Goal: Information Seeking & Learning: Learn about a topic

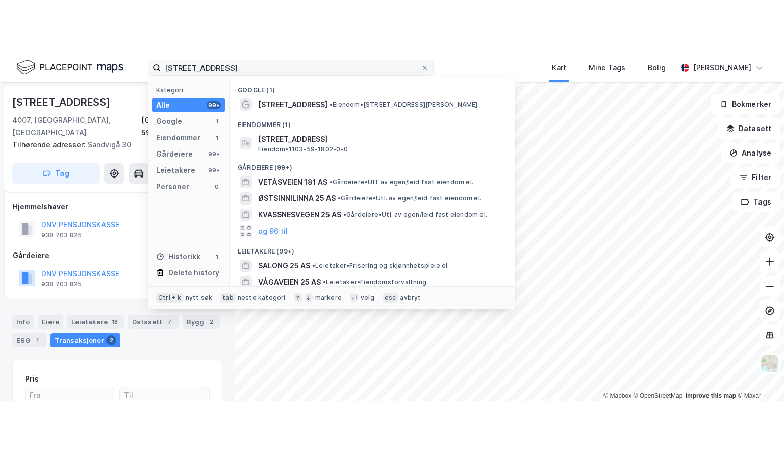
scroll to position [23, 0]
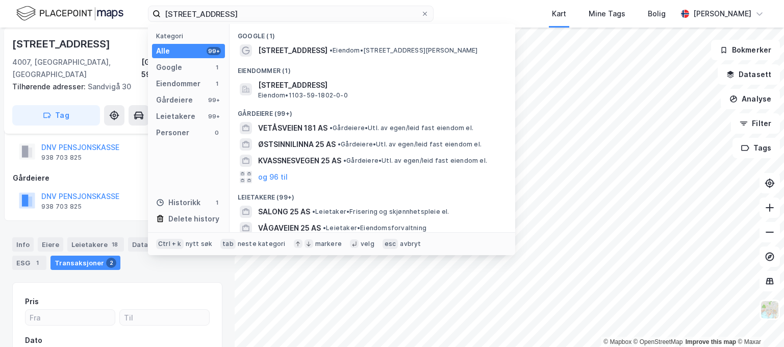
click at [125, 18] on div "veritasveien 25 Kategori Alle 99+ Google 1 Eiendommer 1 Gårdeiere 99+ Leietaker…" at bounding box center [392, 14] width 784 height 28
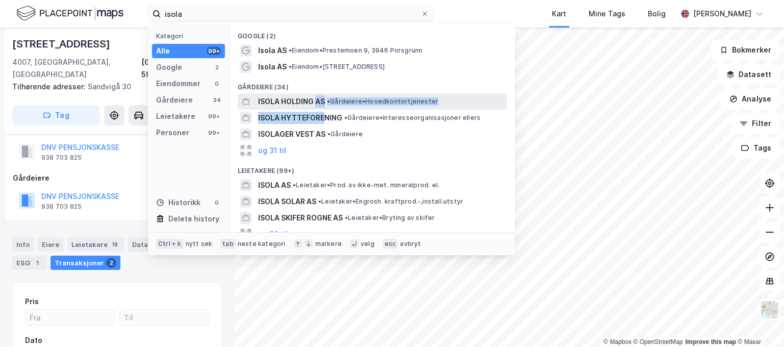
drag, startPoint x: 325, startPoint y: 110, endPoint x: 316, endPoint y: 105, distance: 10.1
click at [316, 105] on div "Google (2) Isola AS • Eiendom • Prestemoen 9, 3946 Porsgrunn Isola AS • Eiendom…" at bounding box center [373, 128] width 286 height 208
click at [265, 94] on div "ISOLA HOLDING AS • Gårdeiere • Hovedkontortjenester" at bounding box center [372, 101] width 269 height 16
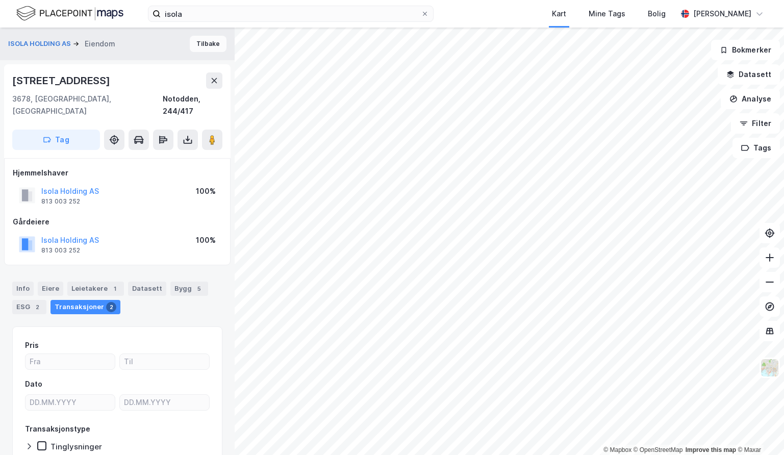
click at [204, 47] on button "Tilbake" at bounding box center [208, 44] width 37 height 16
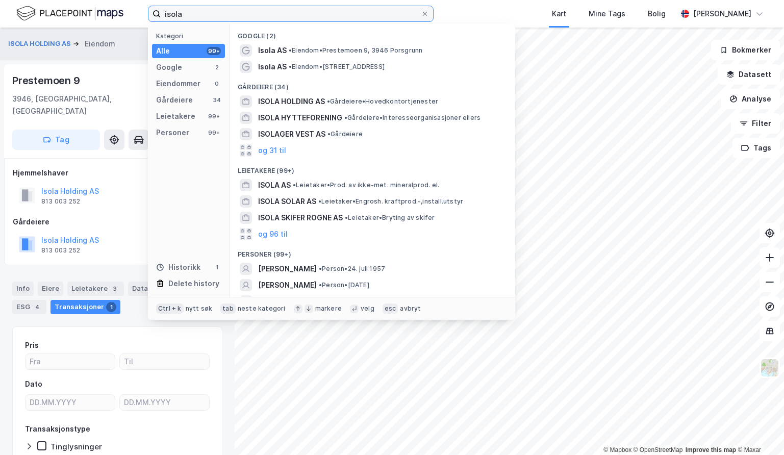
drag, startPoint x: 208, startPoint y: 18, endPoint x: 128, endPoint y: 15, distance: 80.7
click at [128, 15] on div "isola Kategori Alle 99+ Google 2 Eiendommer 0 Gårdeiere 34 Leietakere 99+ Perso…" at bounding box center [392, 14] width 784 height 28
paste input "LCN Capital Partners"
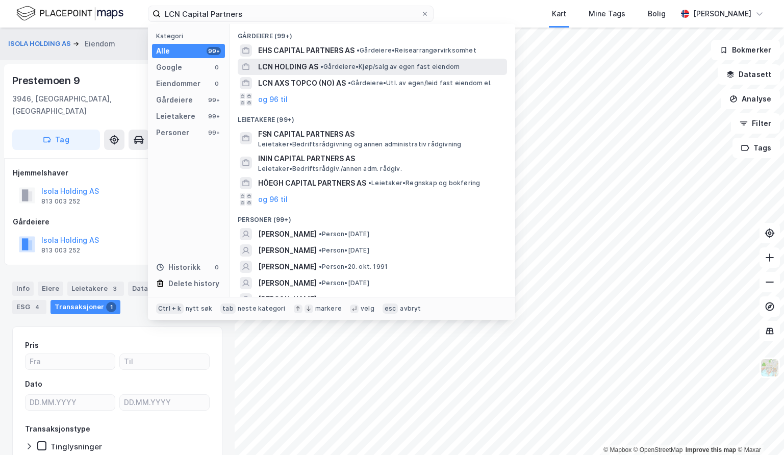
click at [334, 66] on span "• Gårdeiere • Kjøp/salg av egen fast eiendom" at bounding box center [390, 67] width 139 height 8
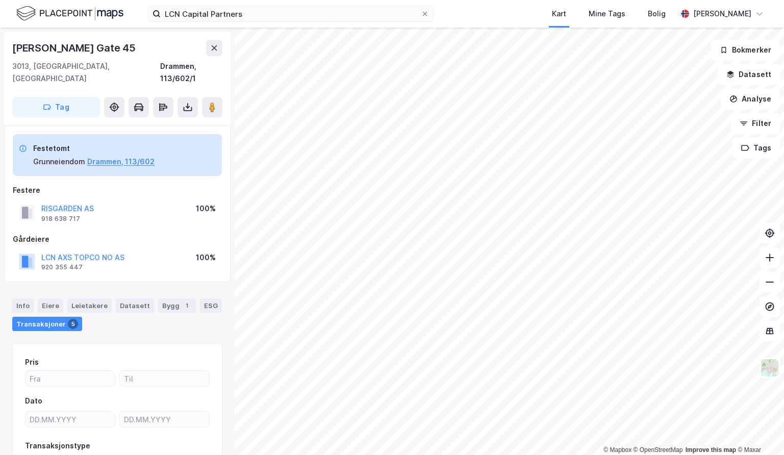
scroll to position [1, 0]
click at [89, 300] on div "Leietakere" at bounding box center [89, 305] width 44 height 14
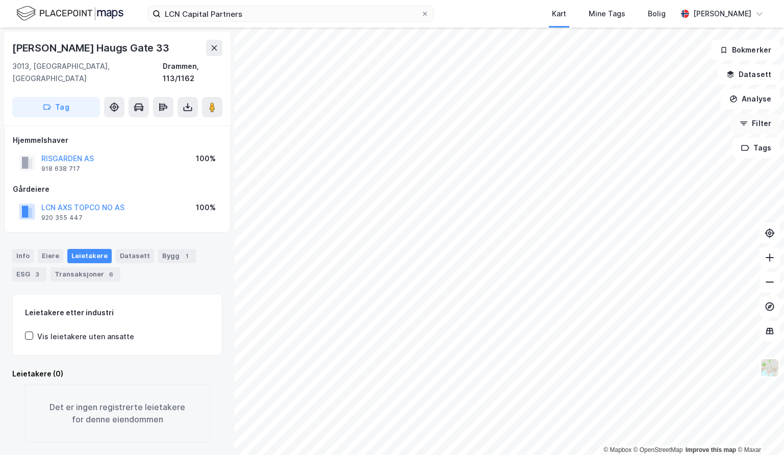
scroll to position [1, 0]
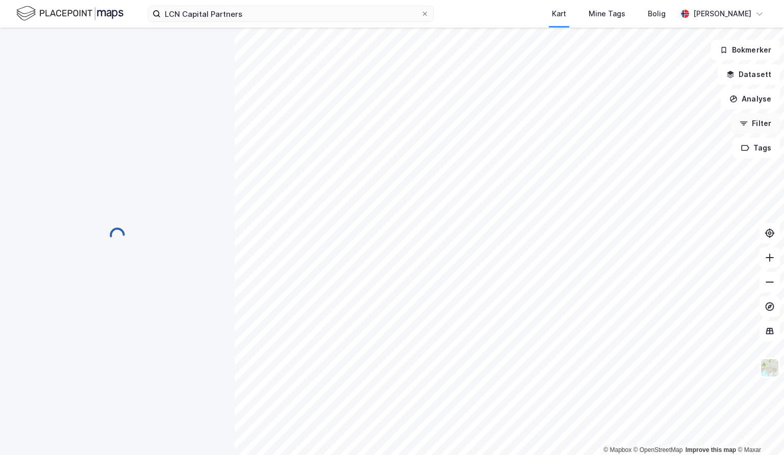
scroll to position [1, 0]
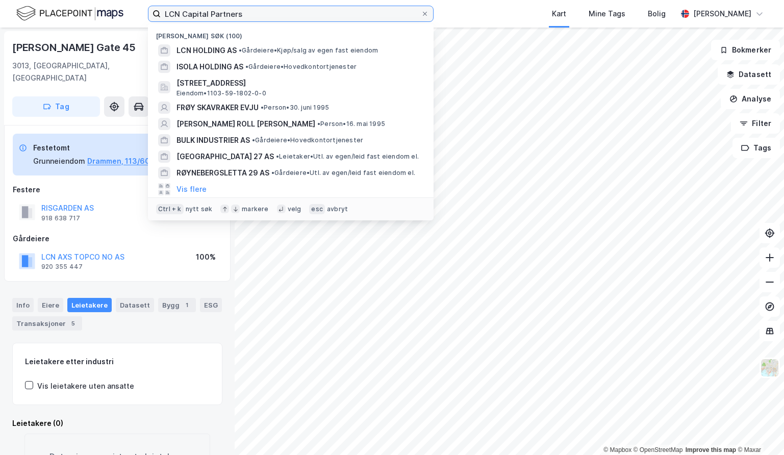
drag, startPoint x: 244, startPoint y: 6, endPoint x: 87, endPoint y: 5, distance: 156.7
click at [87, 5] on div "LCN Capital Partners Nylige søk (100) LCN HOLDING AS • Gårdeiere • Kjøp/salg av…" at bounding box center [392, 14] width 784 height 28
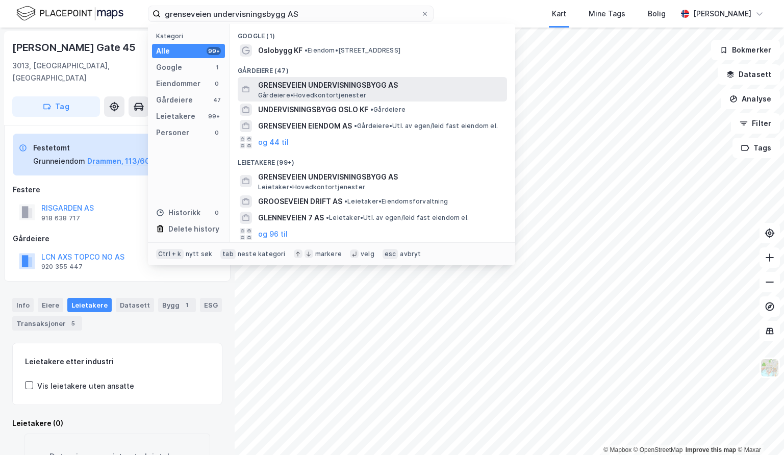
click at [293, 87] on span "GRENSEVEIEN UNDERVISNINGSBYGG AS" at bounding box center [380, 85] width 245 height 12
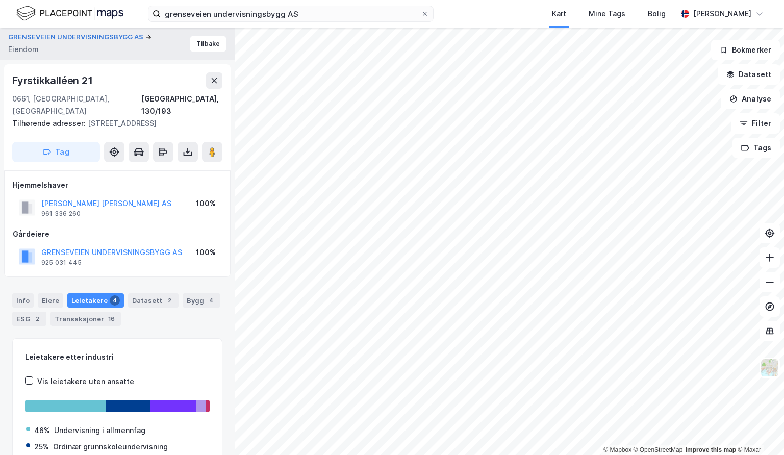
scroll to position [1, 0]
click at [200, 46] on button "Tilbake" at bounding box center [208, 43] width 37 height 16
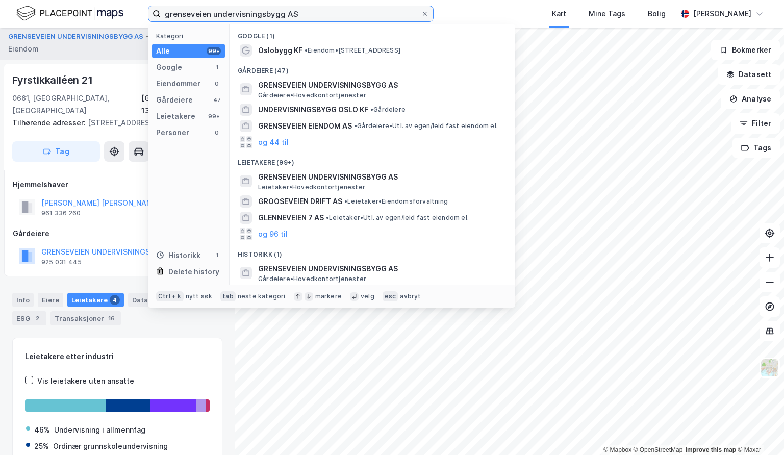
drag, startPoint x: 321, startPoint y: 13, endPoint x: 85, endPoint y: 13, distance: 235.8
click at [85, 13] on div "grenseveien undervisningsbygg AS Kategori Alle 99+ Google 1 Eiendommer 0 Gårdei…" at bounding box center [392, 14] width 784 height 28
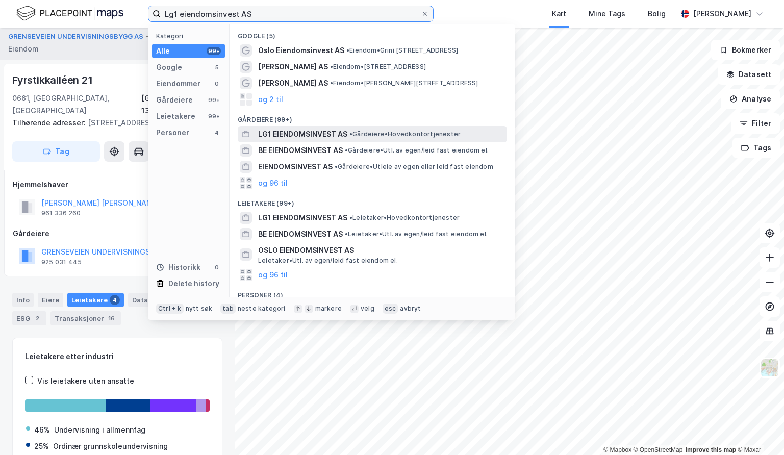
type input "Lg1 eiendomsinvest AS"
click at [389, 130] on span "• Gårdeiere • Hovedkontortjenester" at bounding box center [405, 134] width 111 height 8
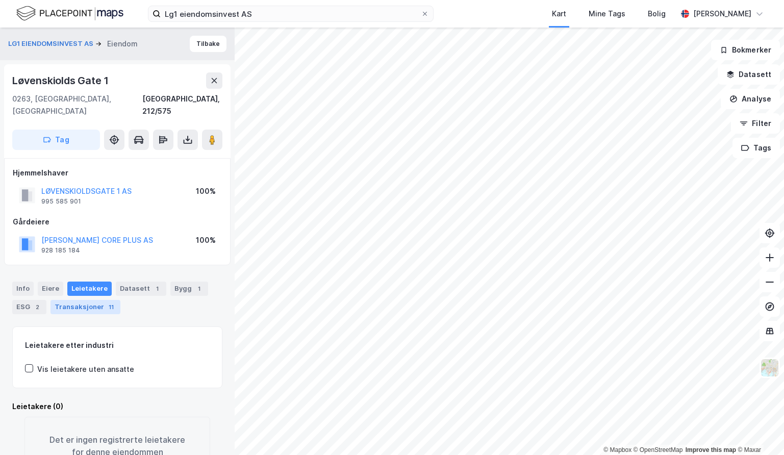
scroll to position [32, 0]
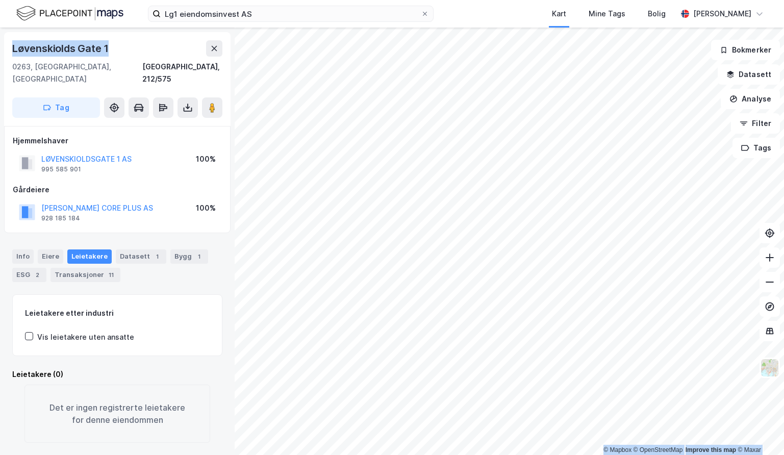
drag, startPoint x: 113, startPoint y: 48, endPoint x: -8, endPoint y: 44, distance: 120.5
click at [0, 44] on html "Lg1 eiendomsinvest AS Kart Mine Tags [PERSON_NAME] [PERSON_NAME] © Mapbox © Ope…" at bounding box center [392, 227] width 784 height 455
copy div "© Mapbox © OpenStreetMap Improve this map © Maxar LG1 EIENDOMSINVEST AS [PERSON…"
